Goal: Transaction & Acquisition: Purchase product/service

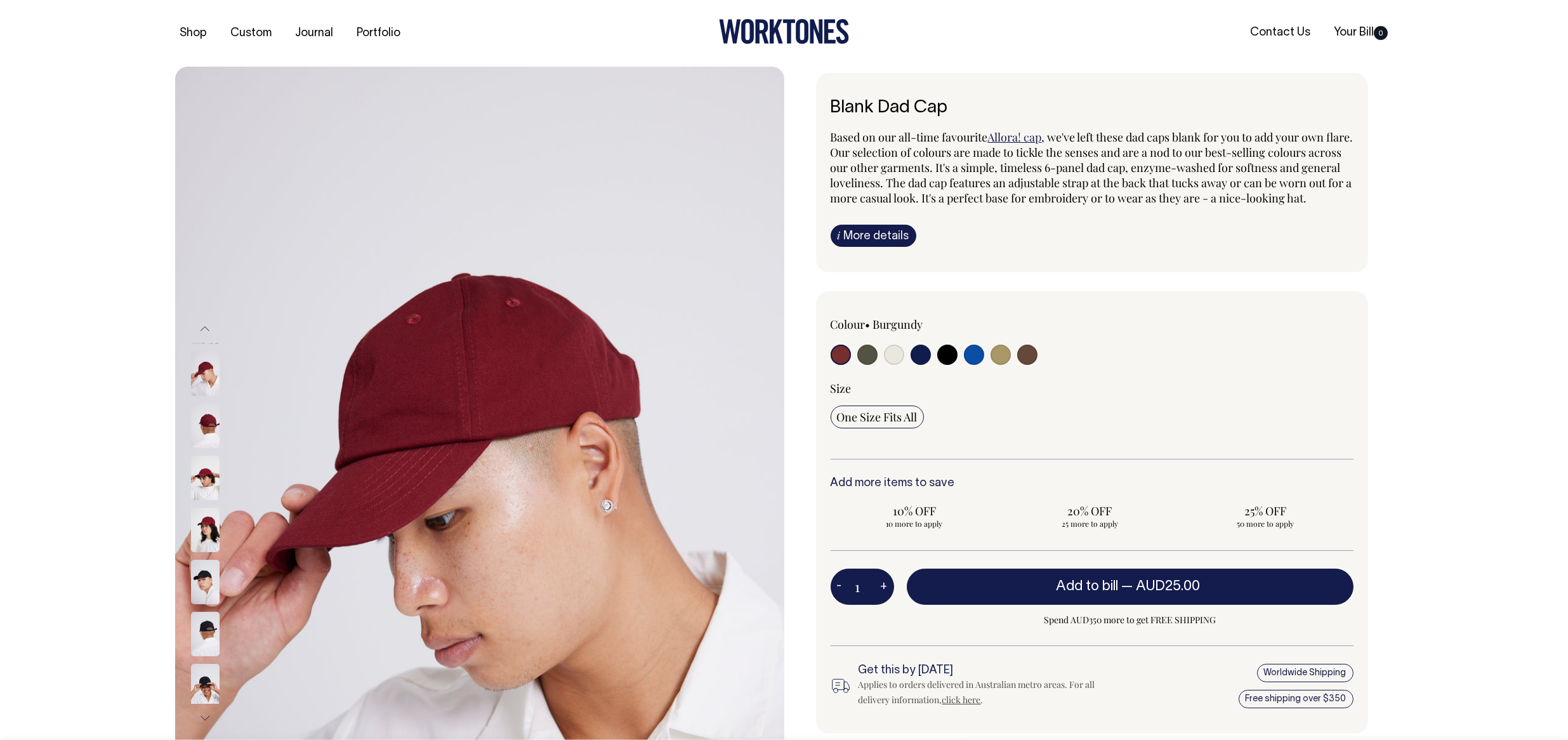
click at [973, 364] on input "radio" at bounding box center [974, 355] width 21 height 21
radio input "true"
select select "Worker Blue"
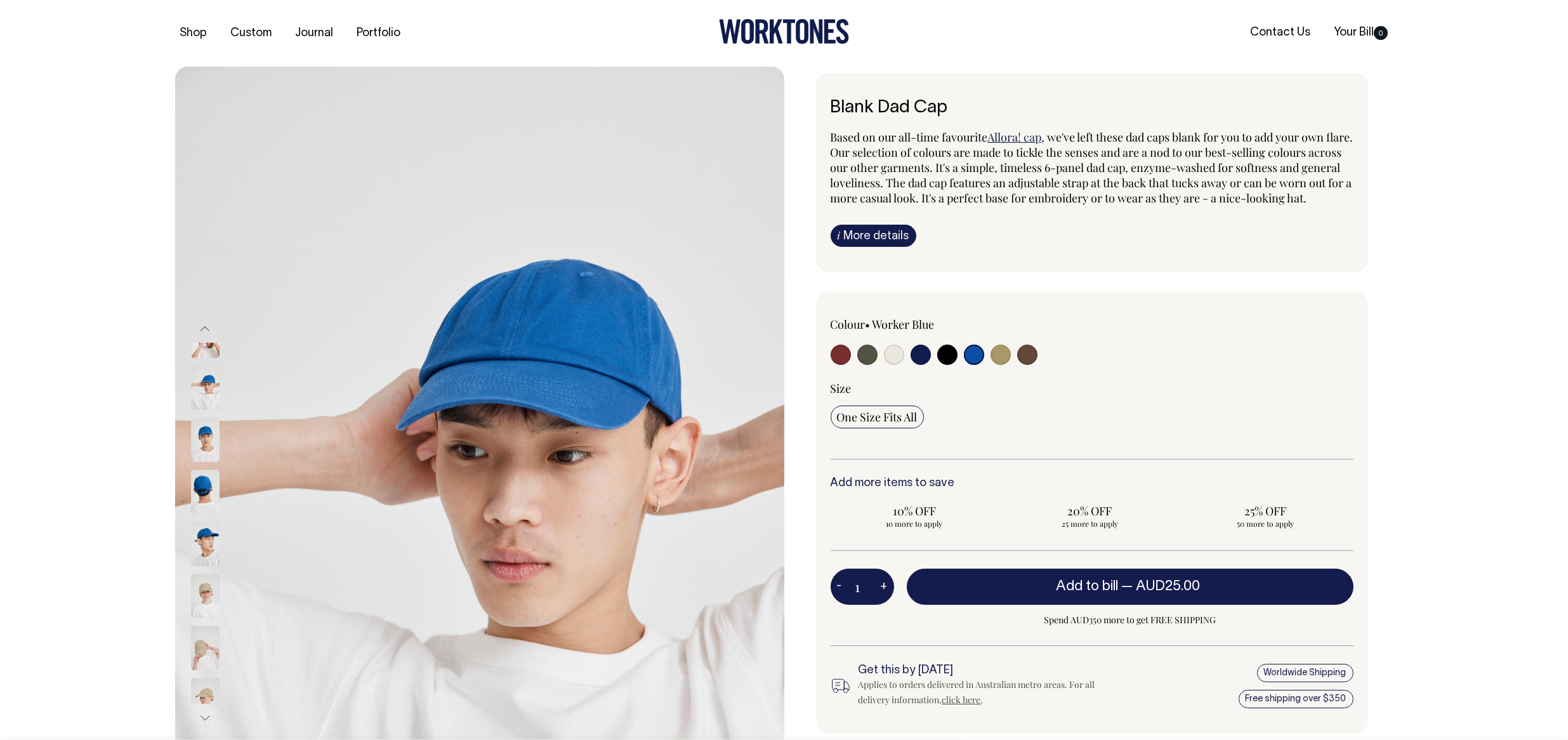
click at [833, 365] on input "radio" at bounding box center [841, 355] width 21 height 21
radio input "true"
select select "Burgundy"
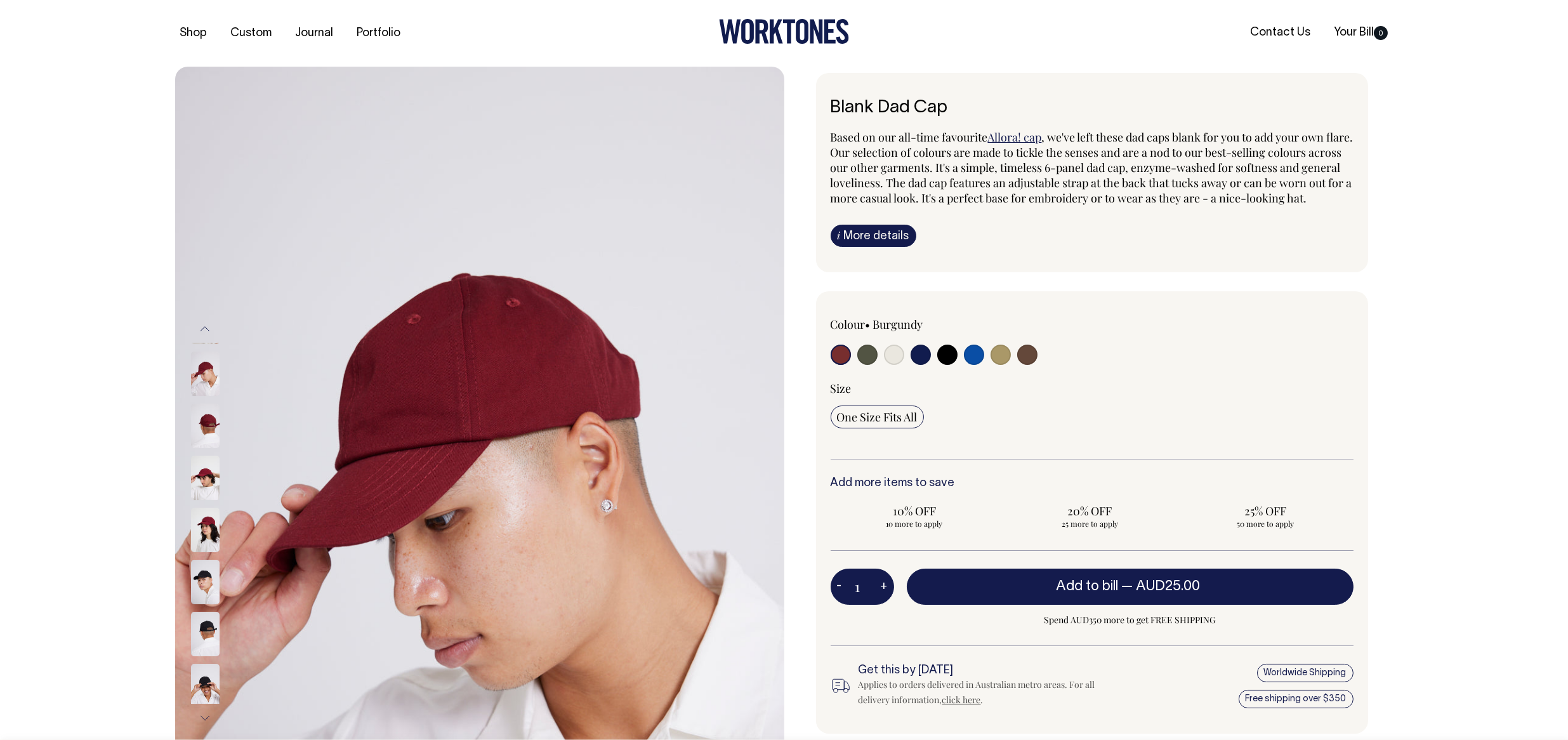
click at [870, 365] on input "radio" at bounding box center [868, 355] width 21 height 21
radio input "true"
select select "Olive"
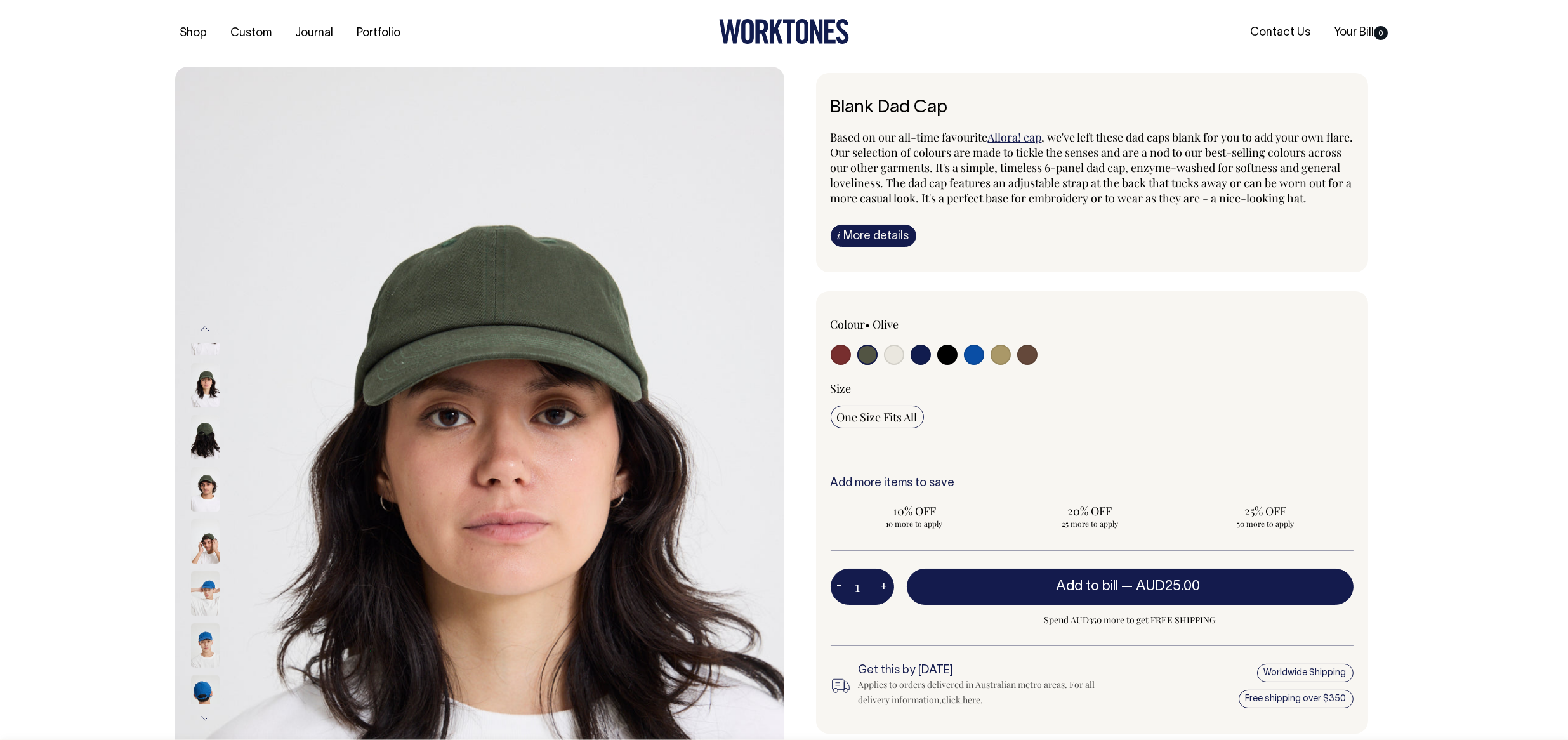
click at [897, 365] on input "radio" at bounding box center [894, 355] width 21 height 21
radio input "true"
select select "Natural"
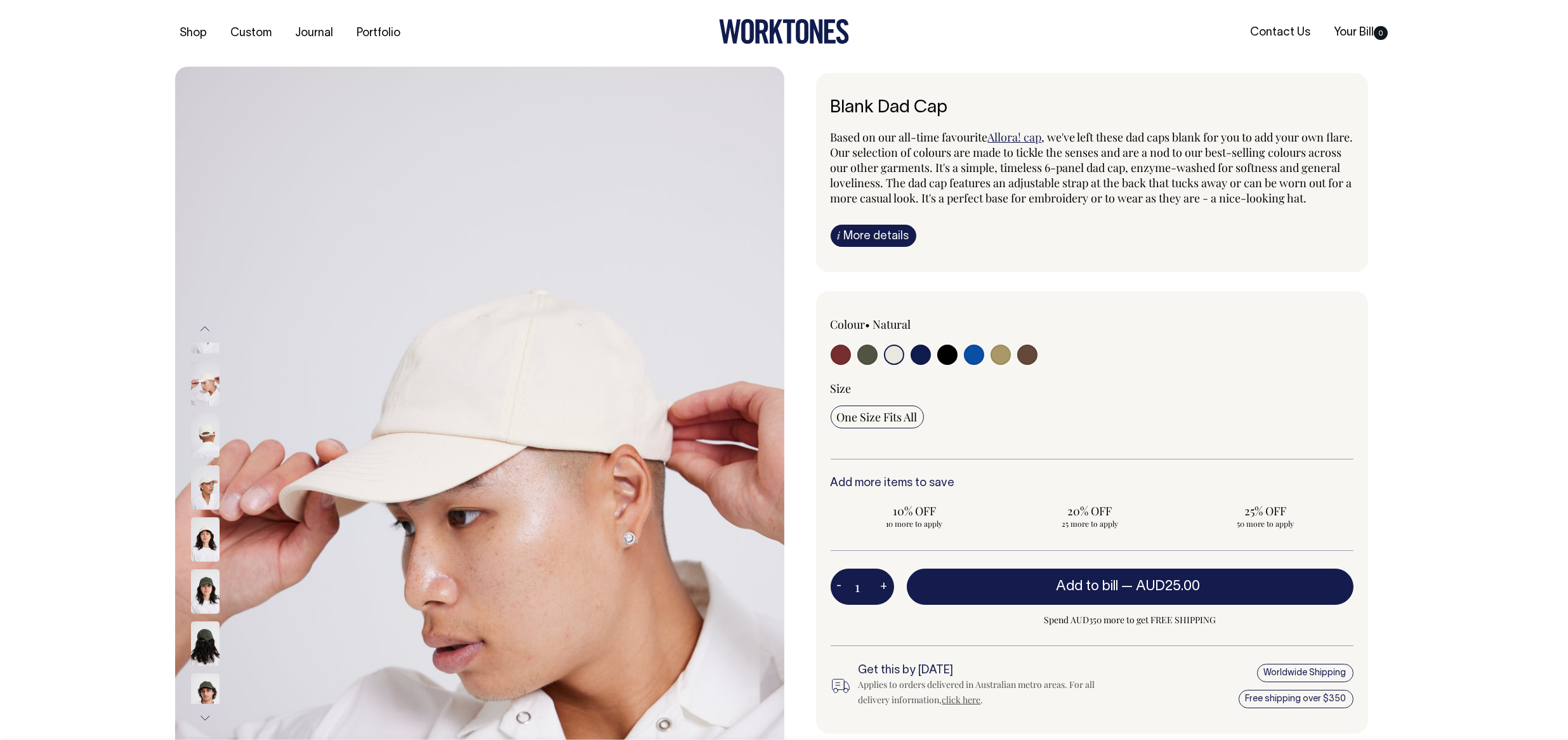
click at [918, 365] on input "radio" at bounding box center [921, 355] width 21 height 21
radio input "true"
select select "Dark Navy"
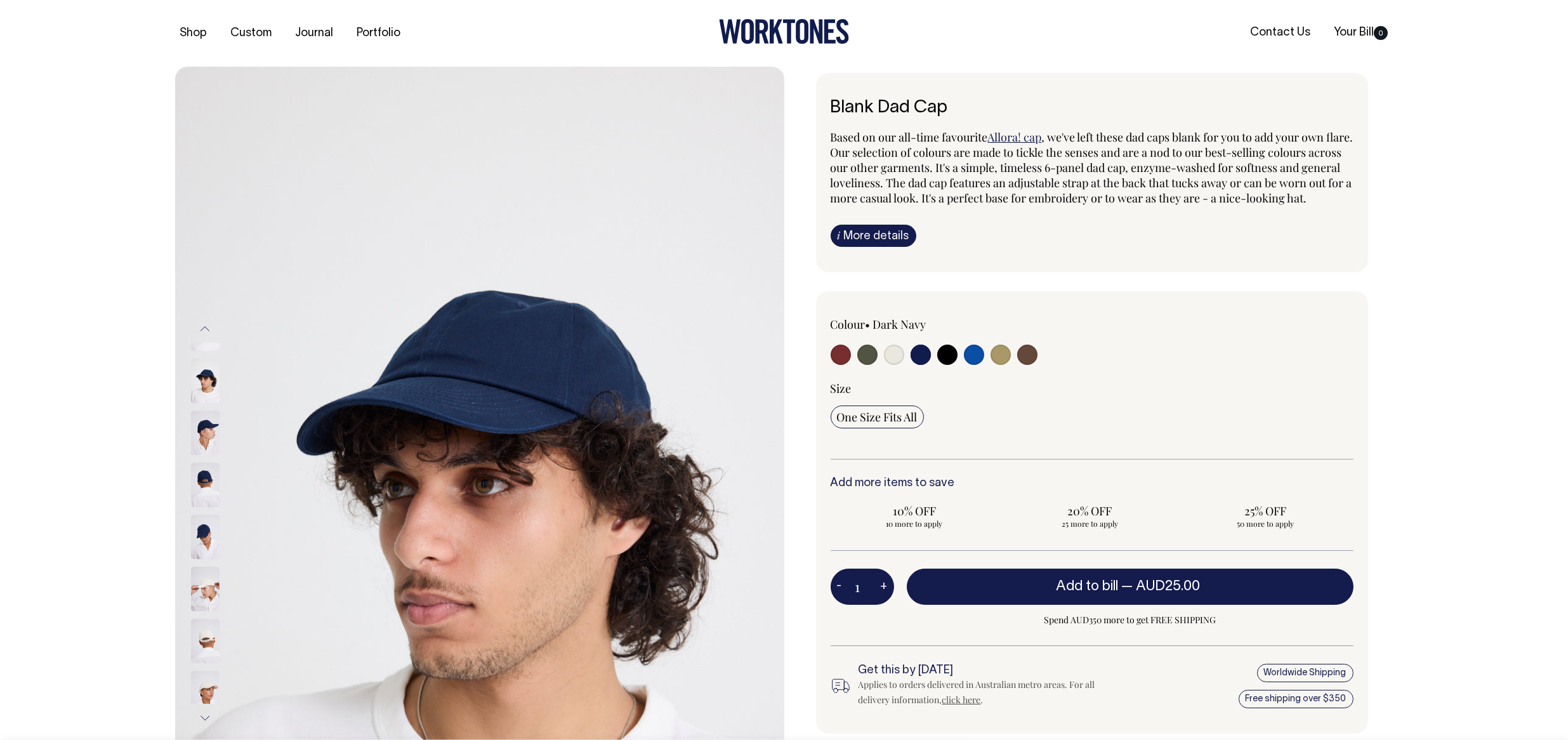
click at [950, 365] on input "radio" at bounding box center [948, 355] width 21 height 21
radio input "true"
select select "Black"
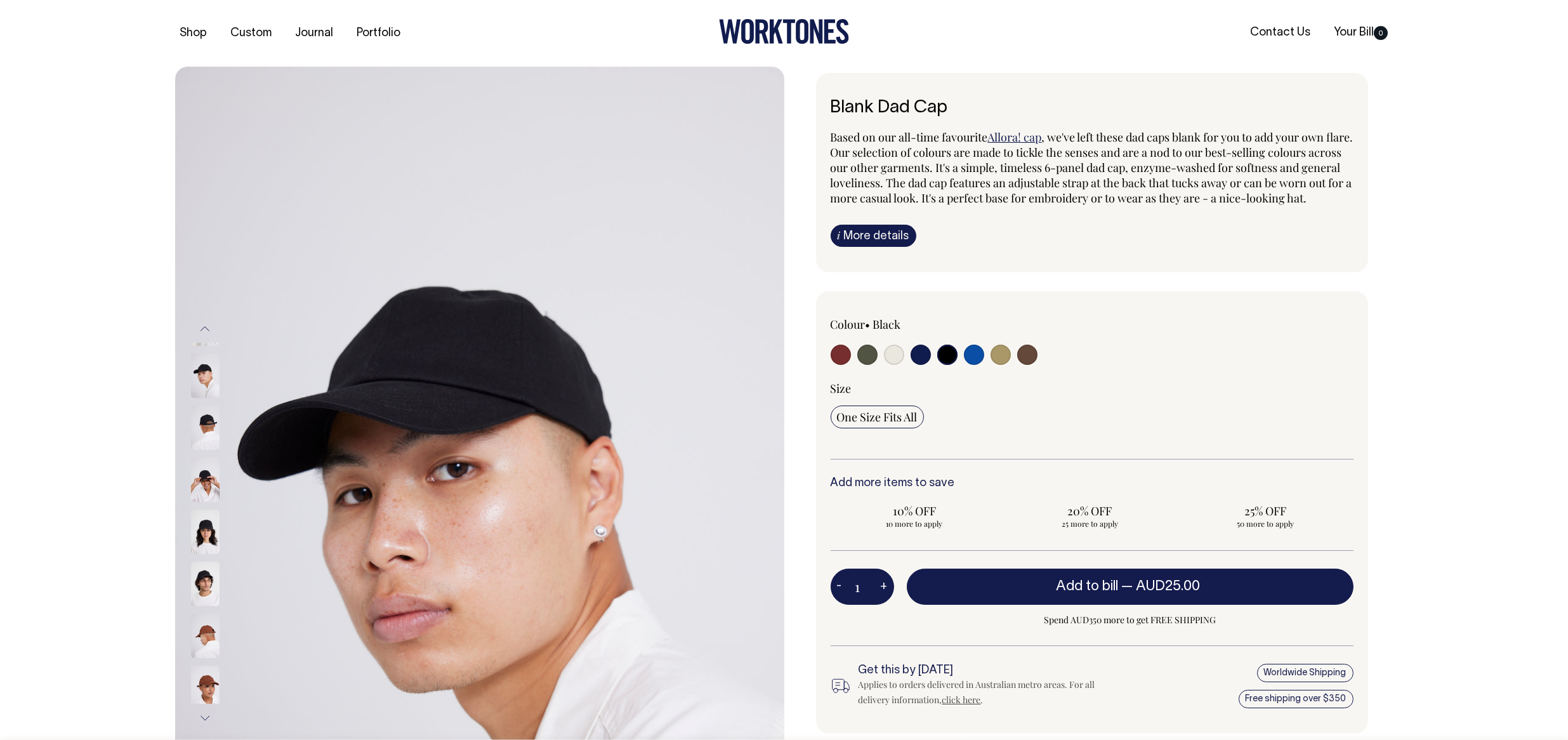
click at [971, 365] on input "radio" at bounding box center [974, 355] width 21 height 21
radio input "true"
select select "Worker Blue"
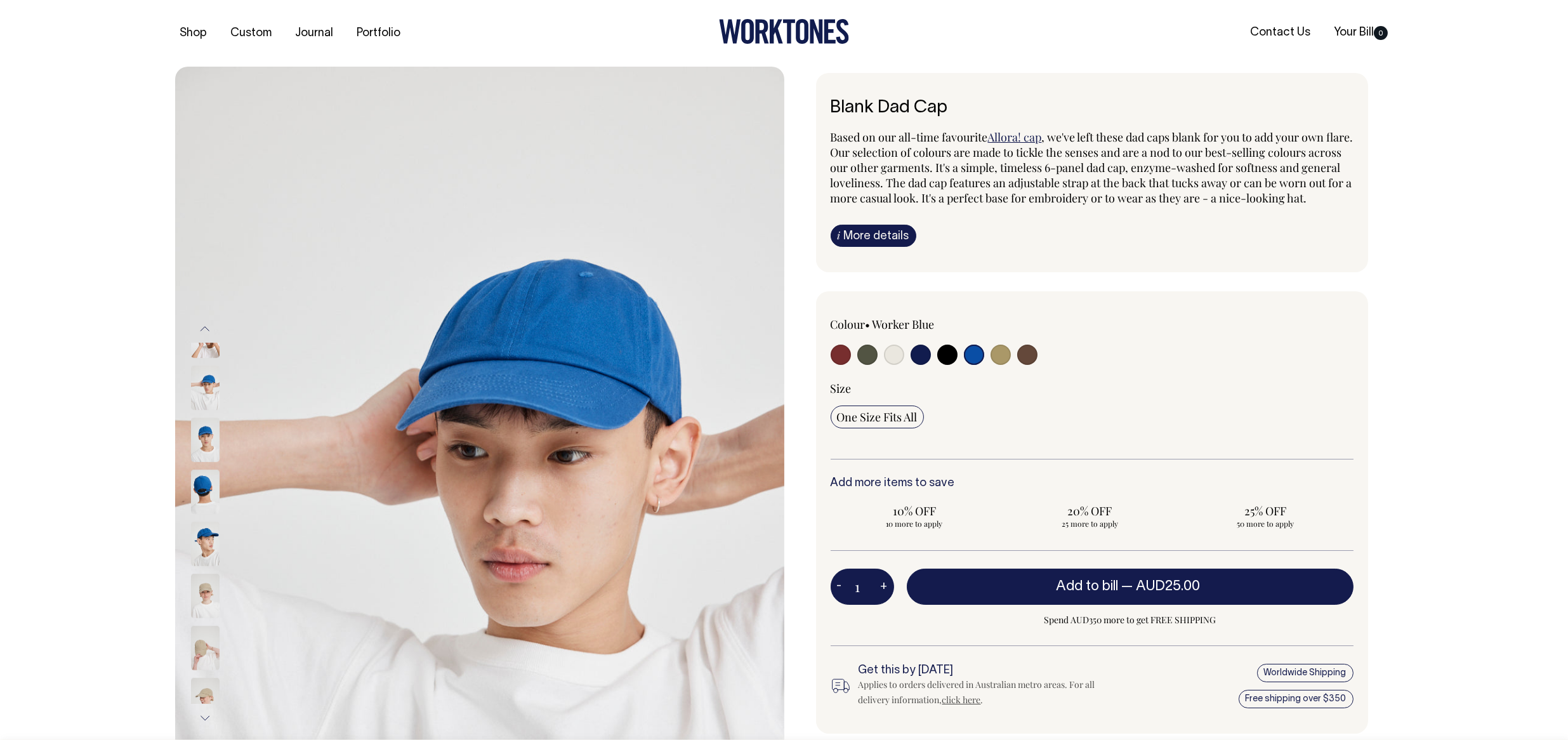
click at [1001, 365] on input "radio" at bounding box center [1001, 355] width 21 height 21
radio input "true"
select select "Washed Khaki"
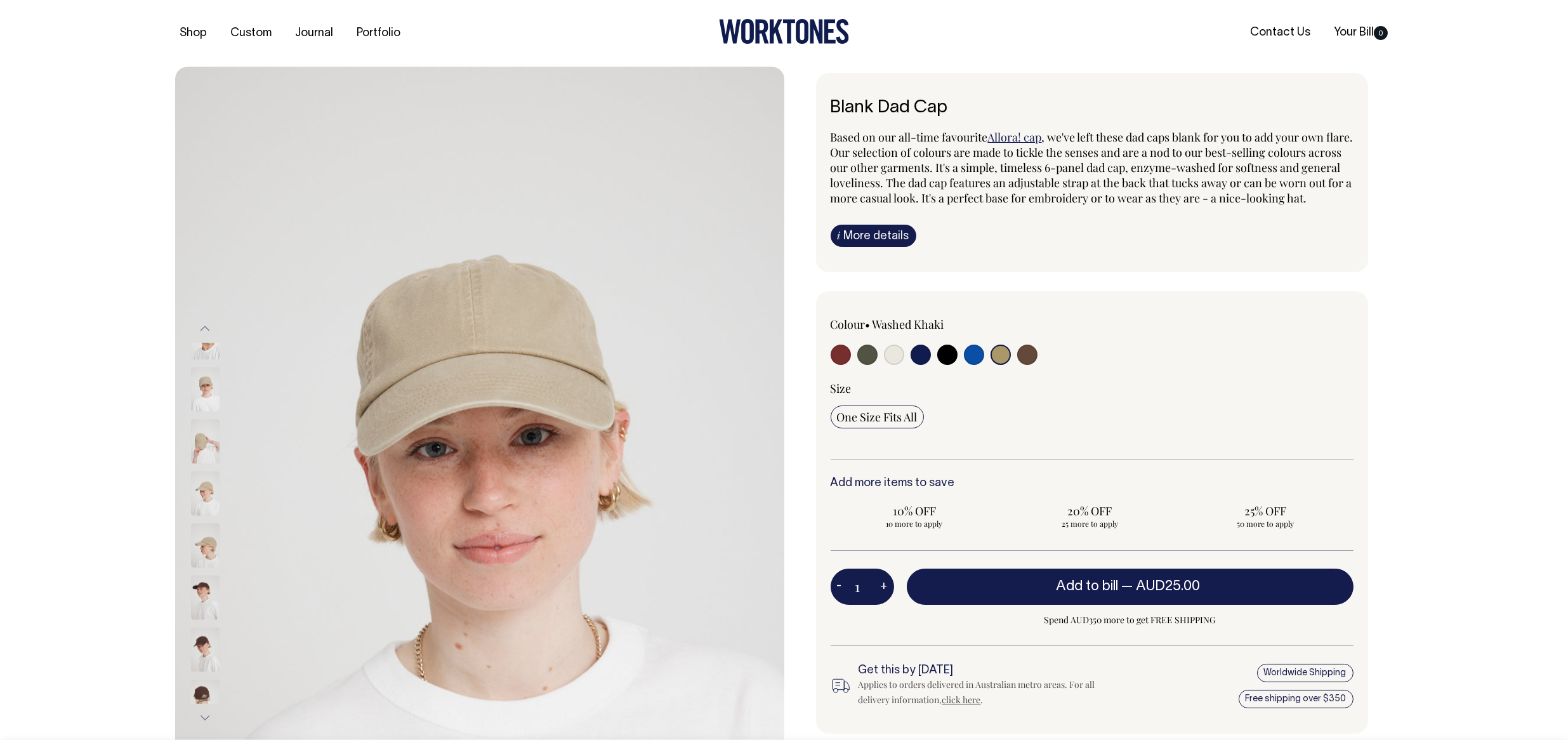
click at [1032, 365] on input "radio" at bounding box center [1028, 355] width 21 height 21
radio input "true"
select select "Espresso"
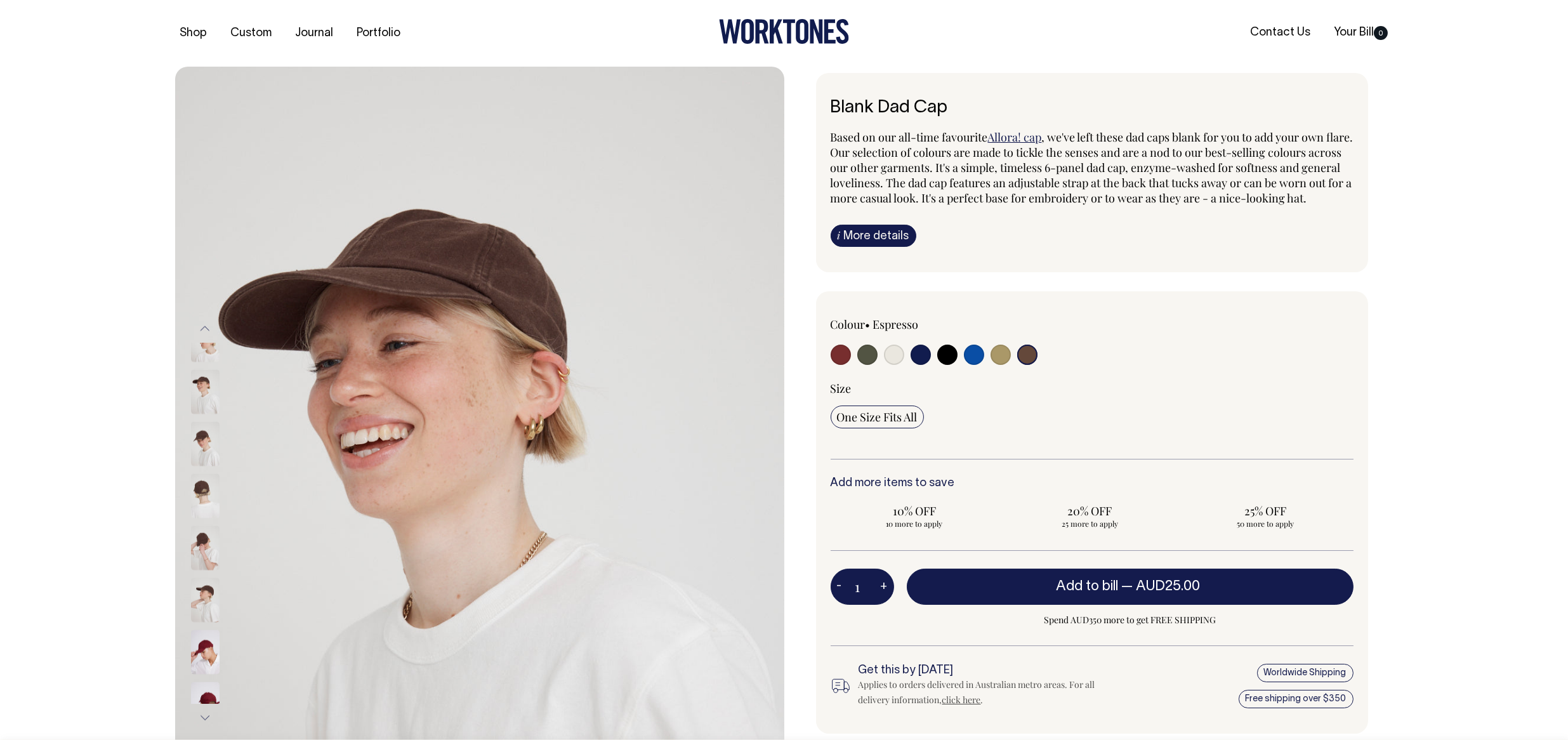
click at [981, 365] on input "radio" at bounding box center [974, 355] width 21 height 21
radio input "true"
select select "Worker Blue"
